Goal: Information Seeking & Learning: Check status

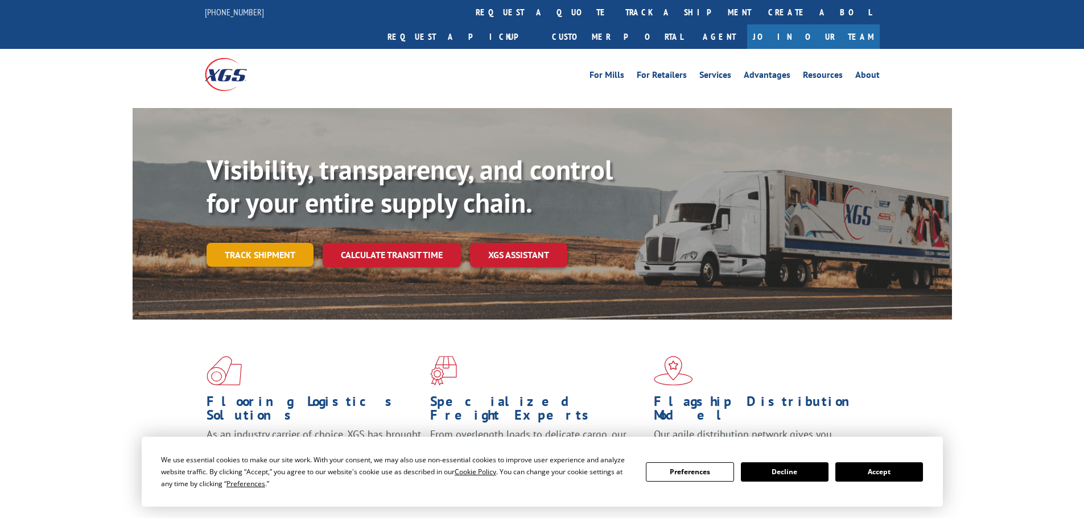
click at [271, 243] on link "Track shipment" at bounding box center [260, 255] width 107 height 24
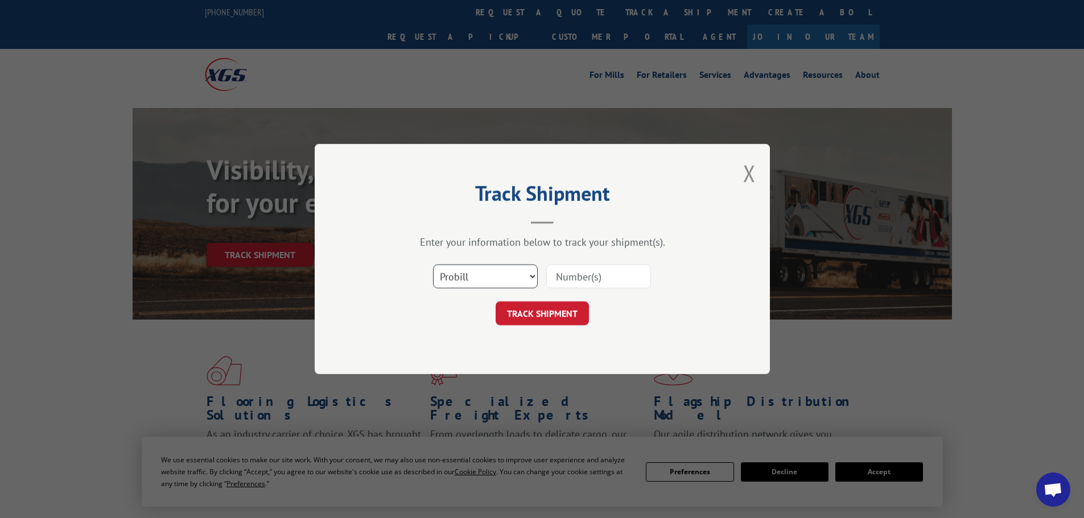
click at [481, 276] on select "Select category... Probill BOL PO" at bounding box center [485, 277] width 105 height 24
select select "bol"
click at [433, 265] on select "Select category... Probill BOL PO" at bounding box center [485, 277] width 105 height 24
click at [568, 275] on input at bounding box center [598, 277] width 105 height 24
paste input "5606166"
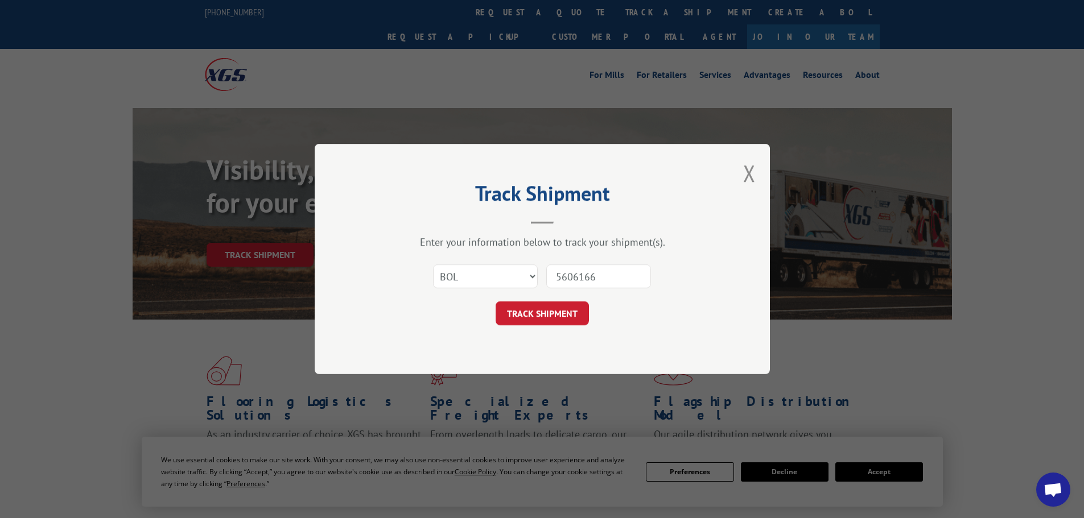
click at [557, 275] on input "5606166" at bounding box center [598, 277] width 105 height 24
type input "5606166"
click at [542, 314] on button "TRACK SHIPMENT" at bounding box center [542, 314] width 93 height 24
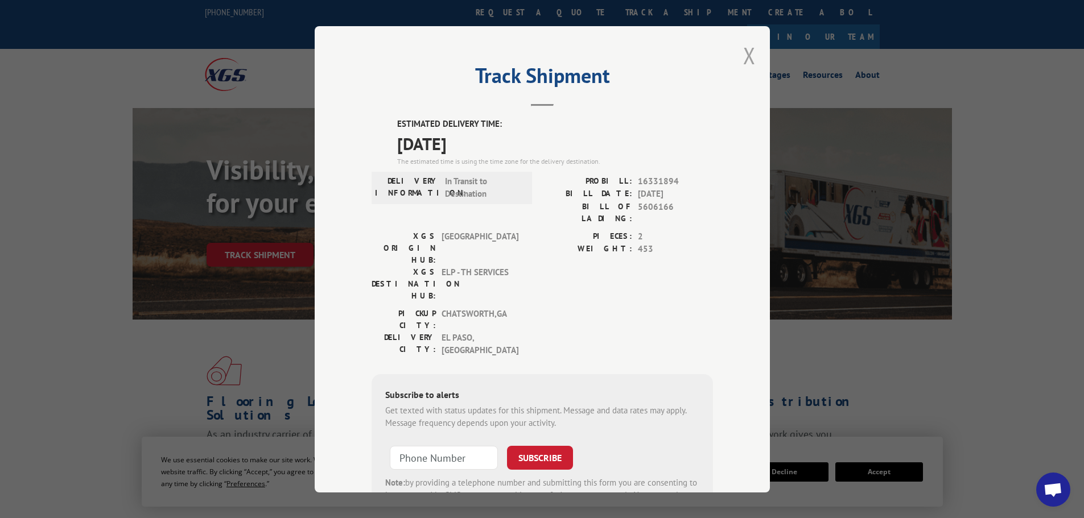
click at [747, 52] on button "Close modal" at bounding box center [749, 55] width 13 height 30
